Goal: Task Accomplishment & Management: Manage account settings

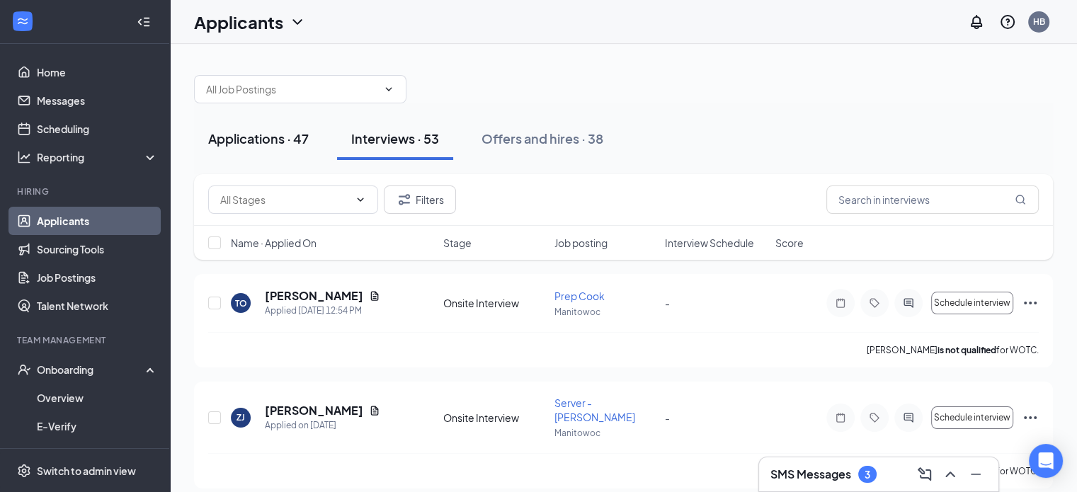
click at [241, 143] on div "Applications · 47" at bounding box center [258, 139] width 101 height 18
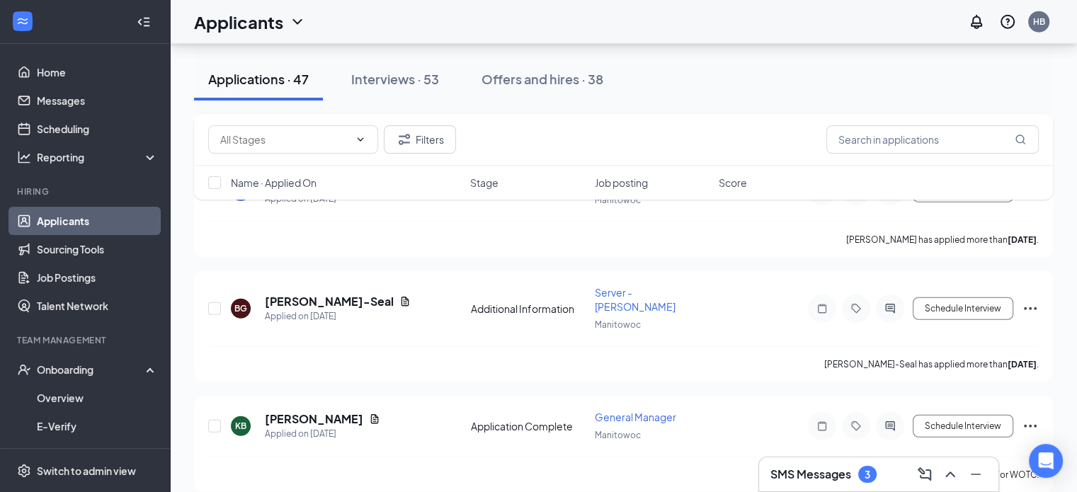
scroll to position [3699, 0]
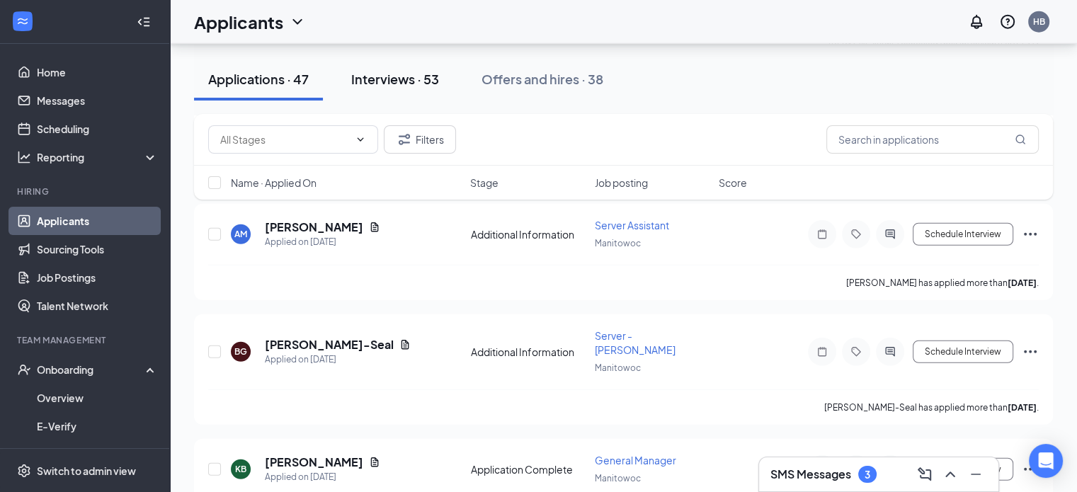
click at [403, 79] on div "Interviews · 53" at bounding box center [395, 79] width 88 height 18
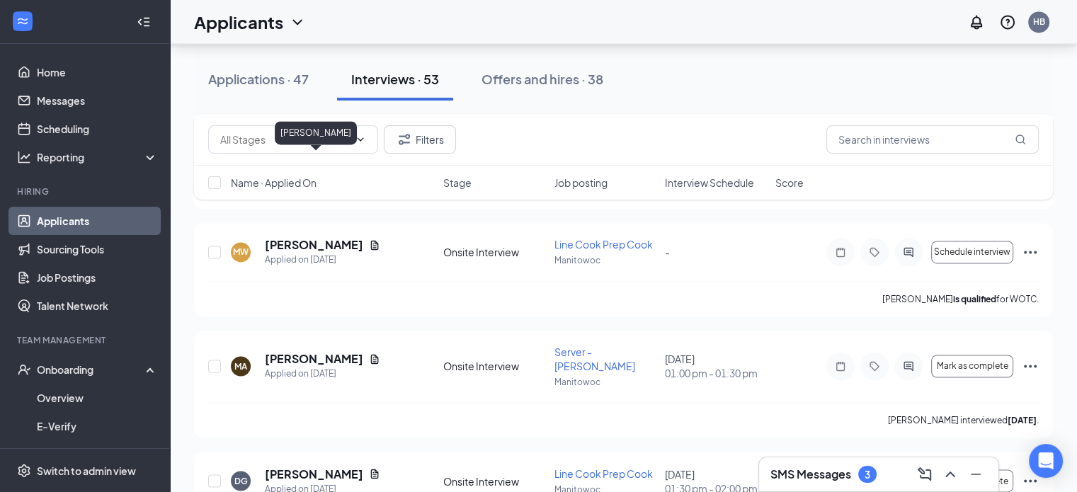
scroll to position [2243, 0]
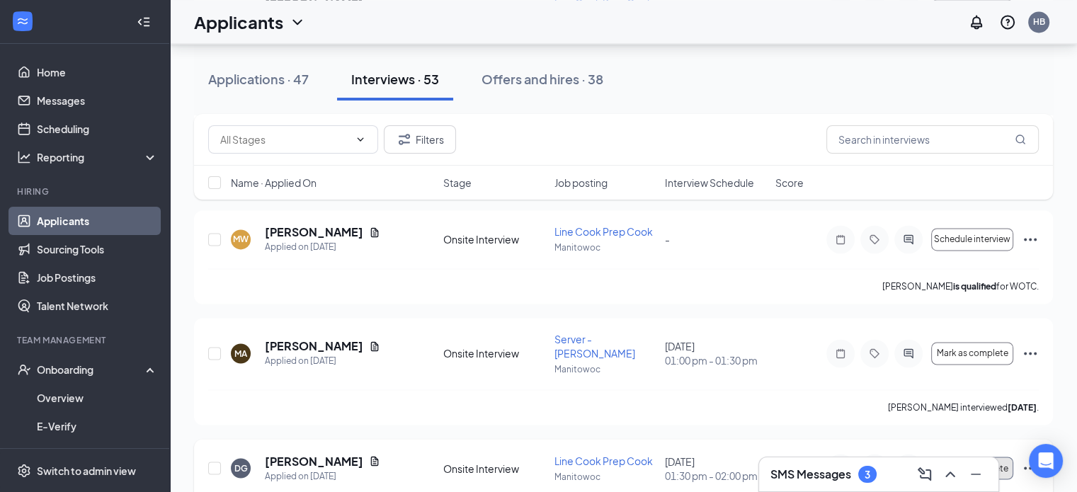
click at [984, 457] on button "Mark as complete" at bounding box center [972, 468] width 82 height 23
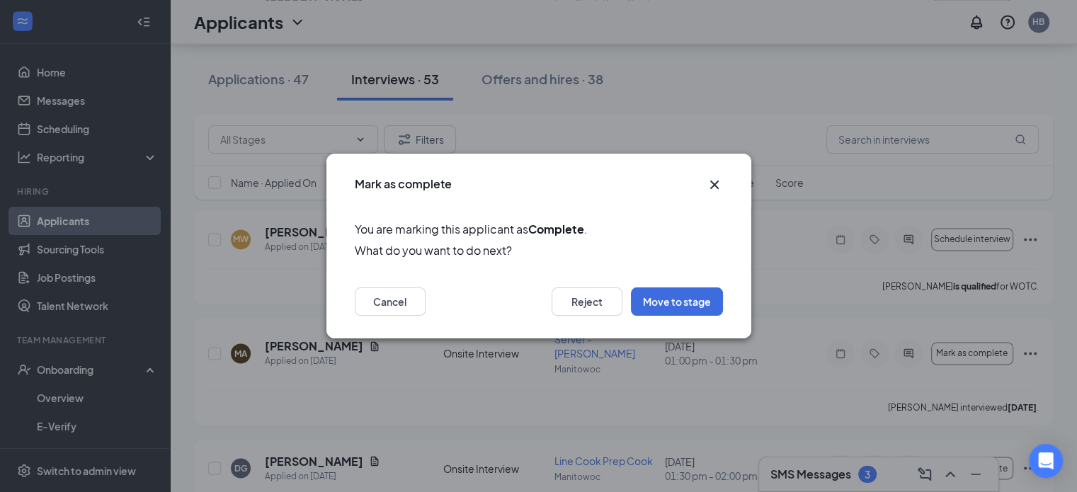
click at [709, 186] on icon "Cross" at bounding box center [714, 184] width 17 height 17
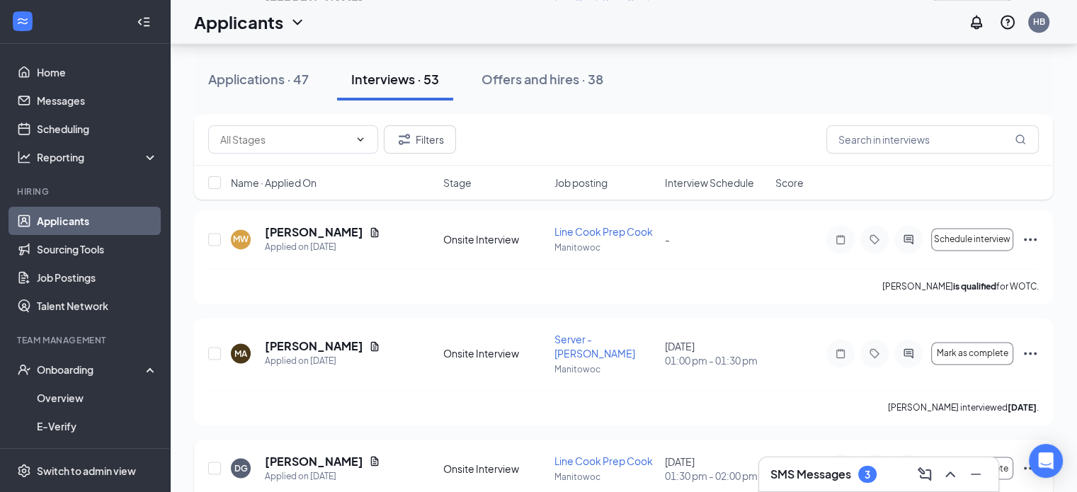
click at [1031, 460] on icon "Ellipses" at bounding box center [1030, 468] width 17 height 17
click at [939, 401] on p "[PERSON_NAME] as hired" at bounding box center [966, 400] width 122 height 14
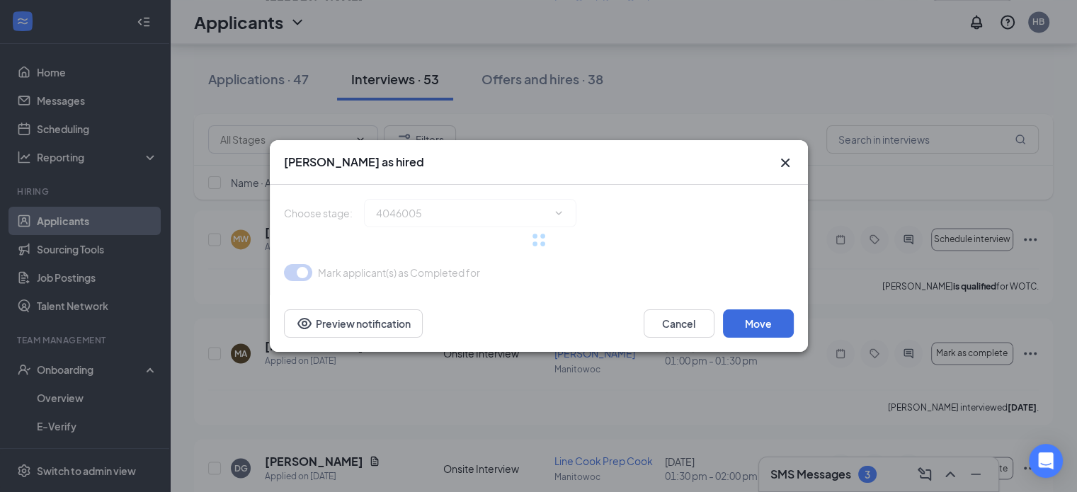
type input "Hiring Complete (final stage)"
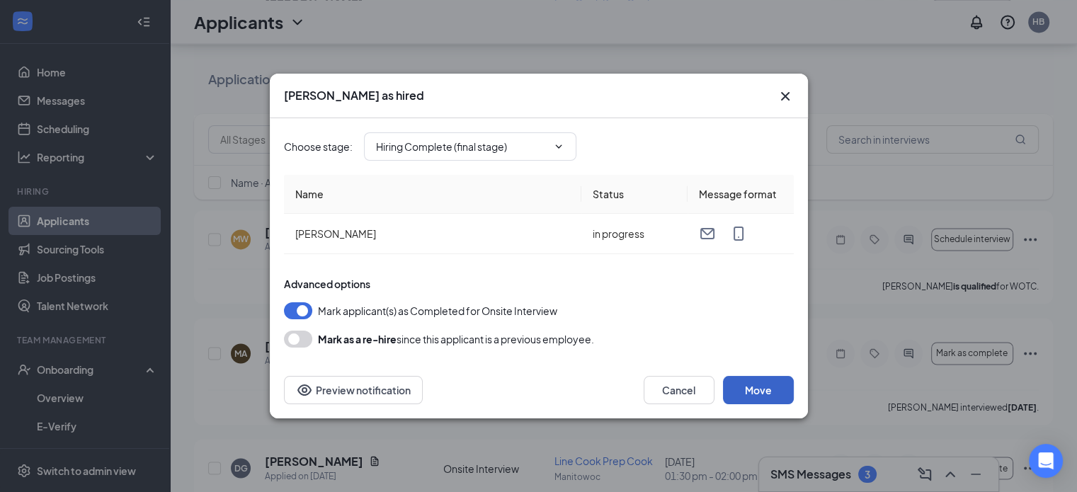
click at [773, 387] on button "Move" at bounding box center [758, 390] width 71 height 28
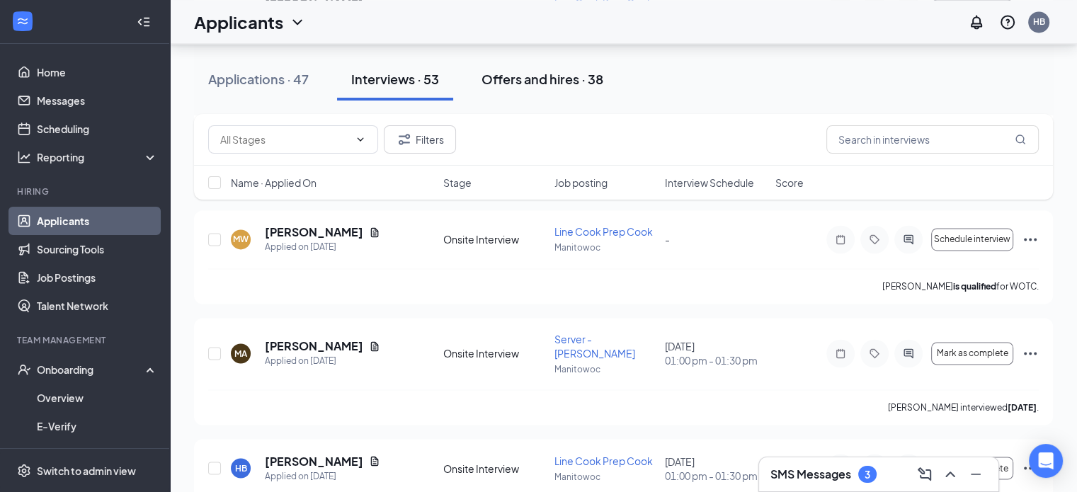
click at [558, 78] on div "Offers and hires · 38" at bounding box center [542, 79] width 122 height 18
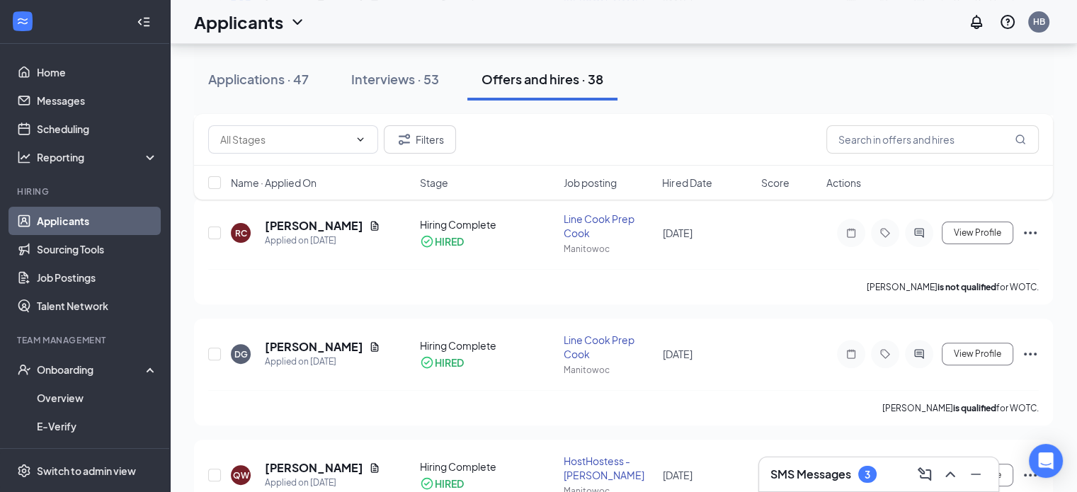
scroll to position [564, 0]
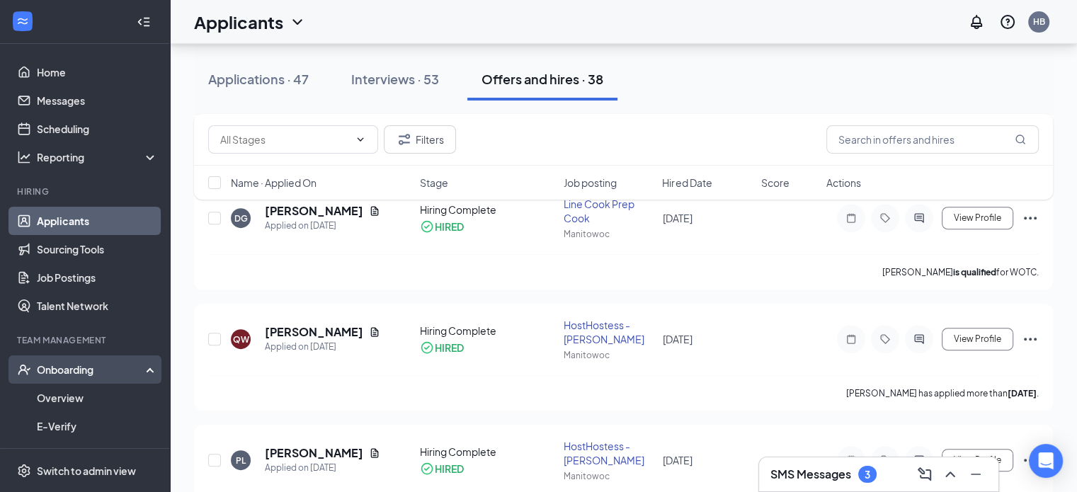
click at [73, 369] on div "Onboarding" at bounding box center [91, 370] width 109 height 14
click at [73, 370] on div "Onboarding" at bounding box center [91, 370] width 109 height 14
click at [65, 397] on link "Overview" at bounding box center [97, 398] width 121 height 28
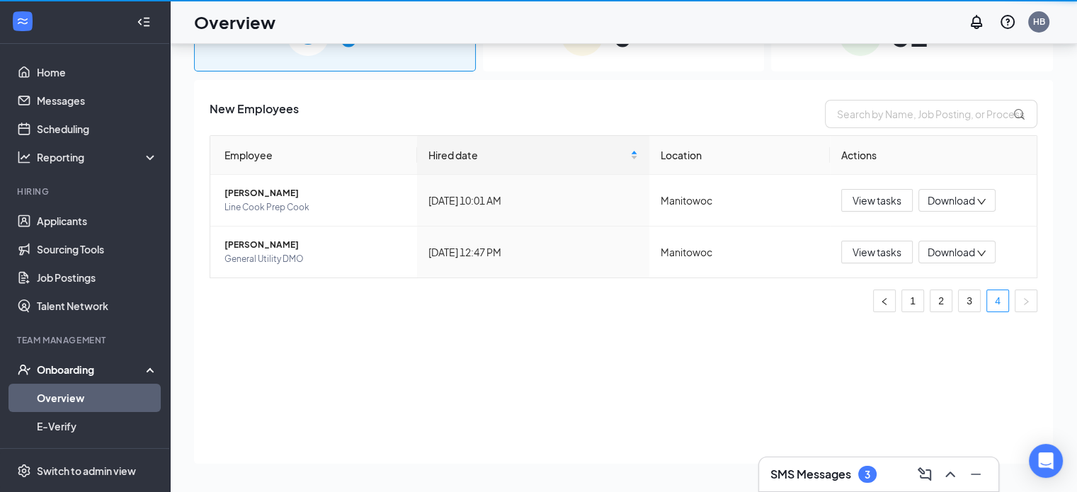
scroll to position [64, 0]
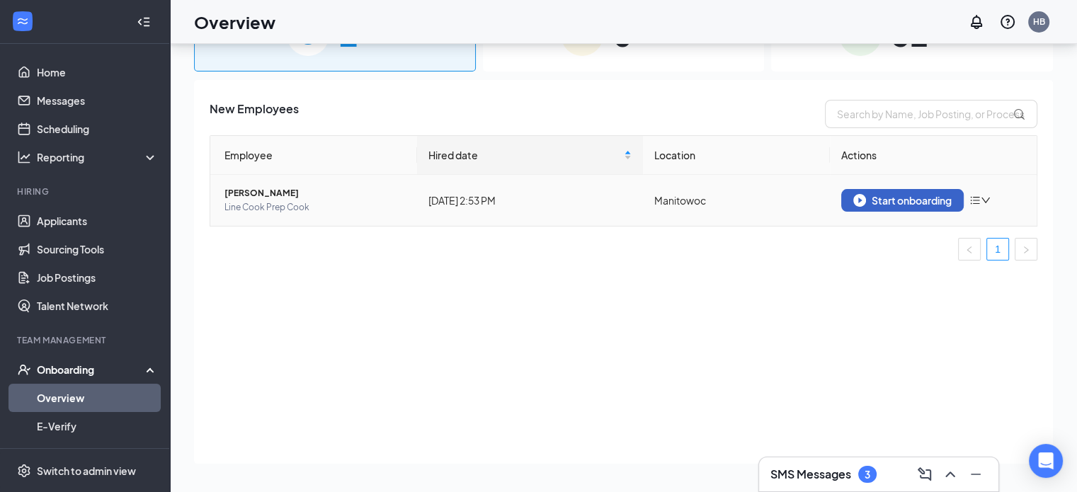
click at [906, 198] on div "Start onboarding" at bounding box center [902, 200] width 98 height 13
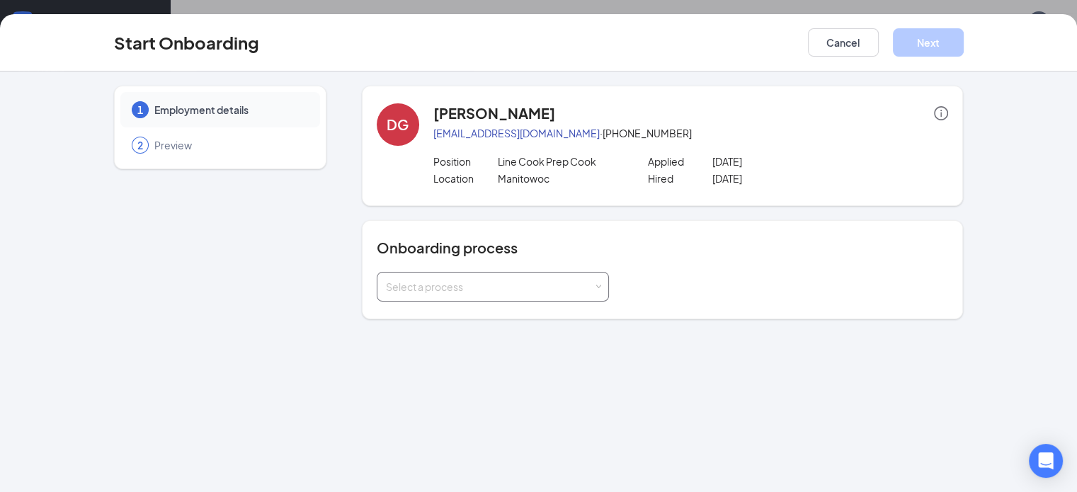
click at [486, 293] on div "Select a process" at bounding box center [493, 287] width 214 height 28
click at [477, 334] on li "Teammate onboarding" at bounding box center [457, 341] width 232 height 25
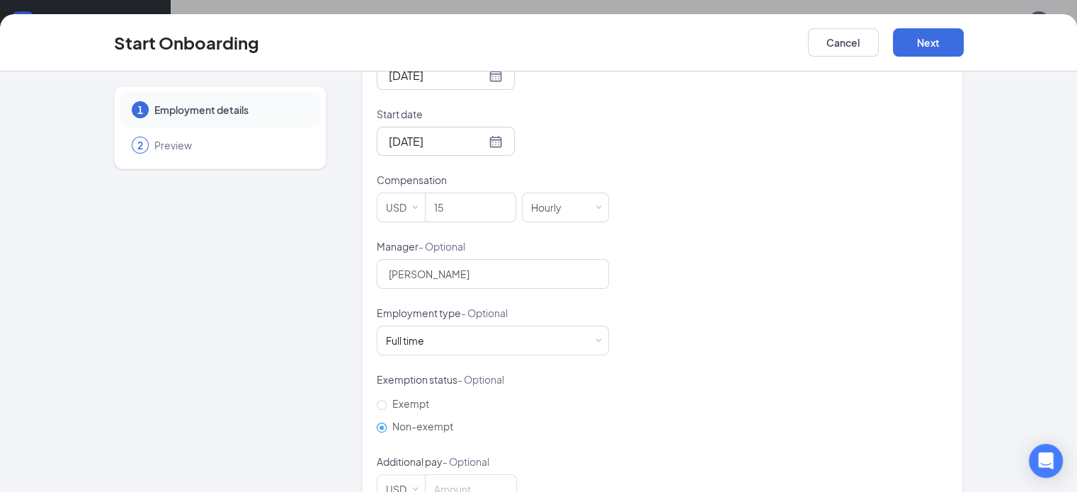
scroll to position [403, 0]
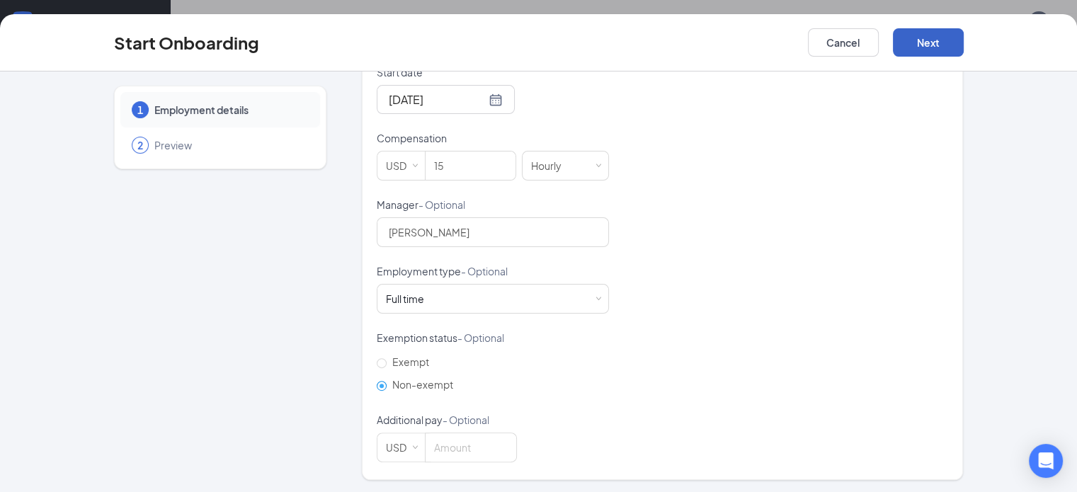
click at [964, 41] on button "Next" at bounding box center [928, 42] width 71 height 28
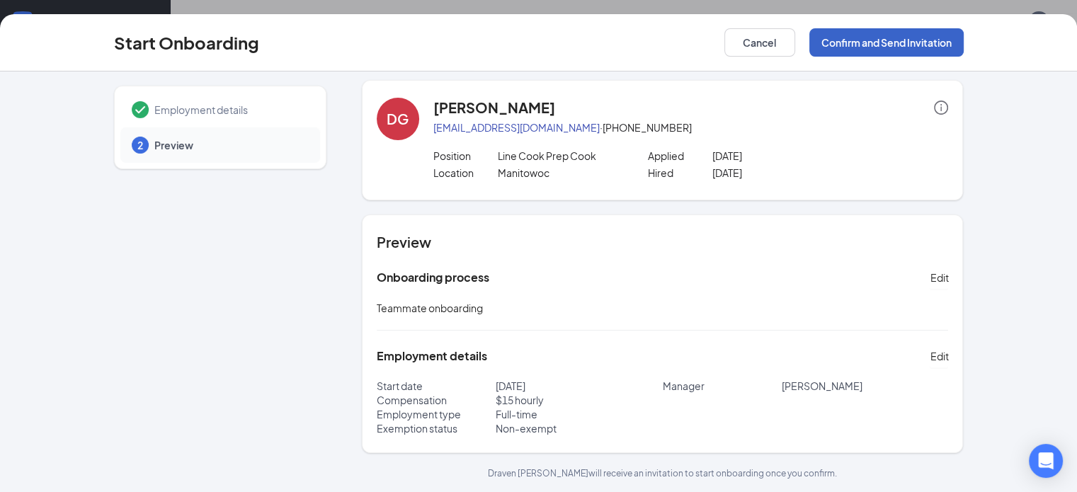
click at [964, 37] on button "Confirm and Send Invitation" at bounding box center [886, 42] width 154 height 28
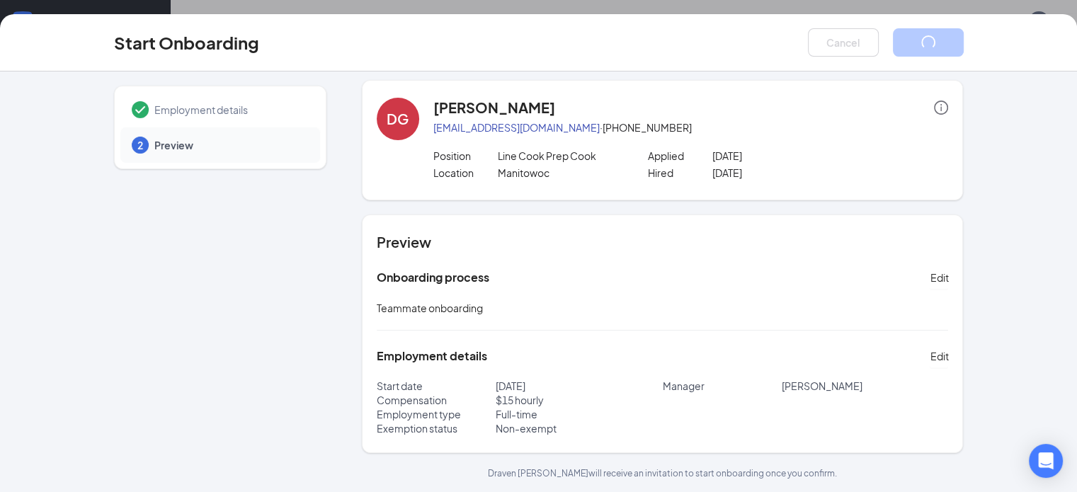
scroll to position [0, 0]
